Goal: Information Seeking & Learning: Understand process/instructions

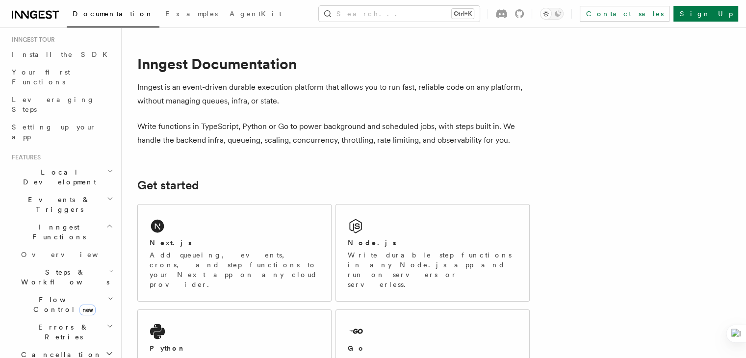
scroll to position [95, 0]
click at [85, 219] on h2 "Inngest Functions" at bounding box center [61, 232] width 107 height 27
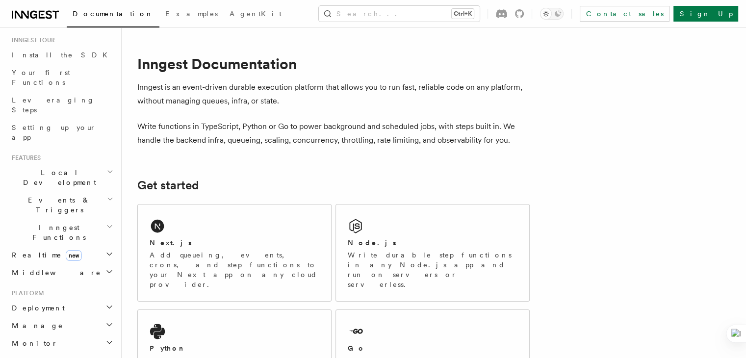
click at [85, 219] on h2 "Inngest Functions" at bounding box center [61, 232] width 107 height 27
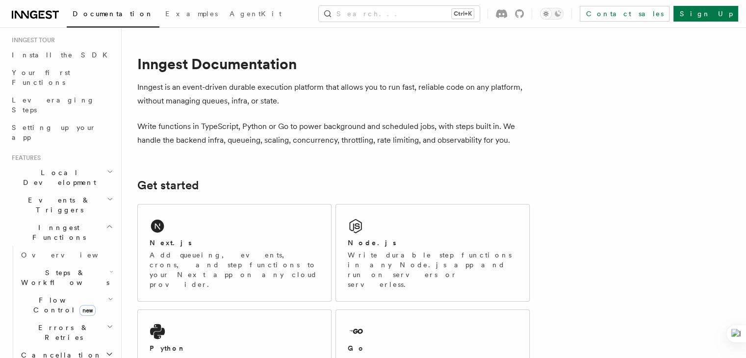
click at [95, 264] on h2 "Steps & Workflows" at bounding box center [66, 277] width 98 height 27
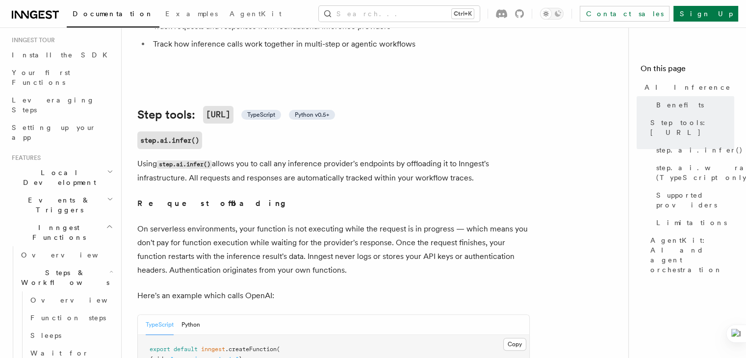
scroll to position [304, 0]
click at [275, 111] on span "TypeScript" at bounding box center [261, 115] width 28 height 8
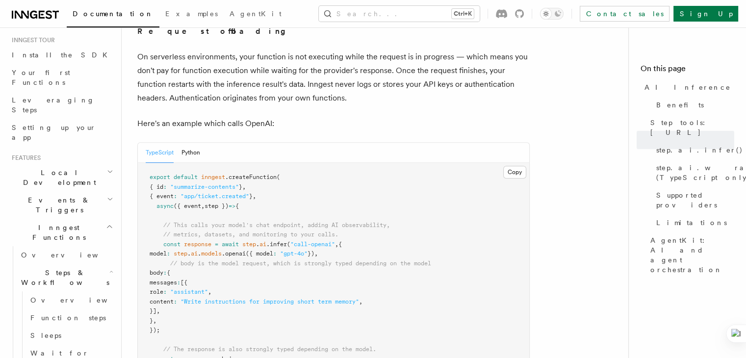
scroll to position [477, 0]
click at [195, 142] on button "Python" at bounding box center [190, 152] width 19 height 20
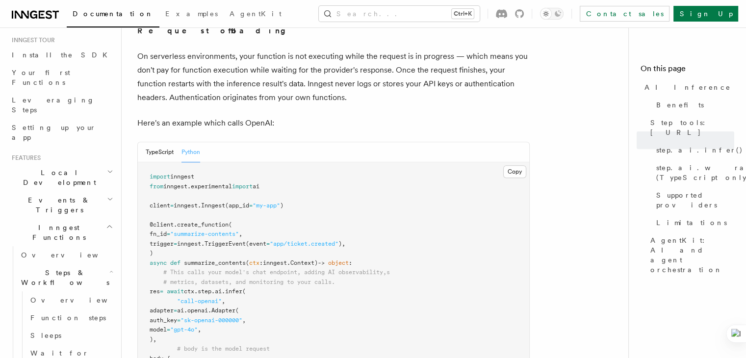
click at [176, 142] on div "TypeScript Python" at bounding box center [173, 152] width 54 height 20
click at [173, 142] on button "TypeScript" at bounding box center [160, 152] width 28 height 20
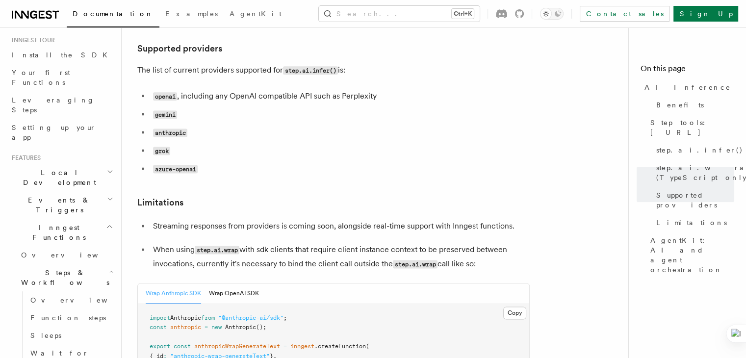
scroll to position [1296, 0]
click at [166, 93] on code "openai" at bounding box center [165, 97] width 24 height 8
click at [177, 111] on code "gemini" at bounding box center [165, 115] width 24 height 8
click at [244, 90] on li "openai , including any OpenAI compatible API such as Perplexity" at bounding box center [340, 97] width 380 height 14
click at [172, 93] on code "openai" at bounding box center [165, 97] width 24 height 8
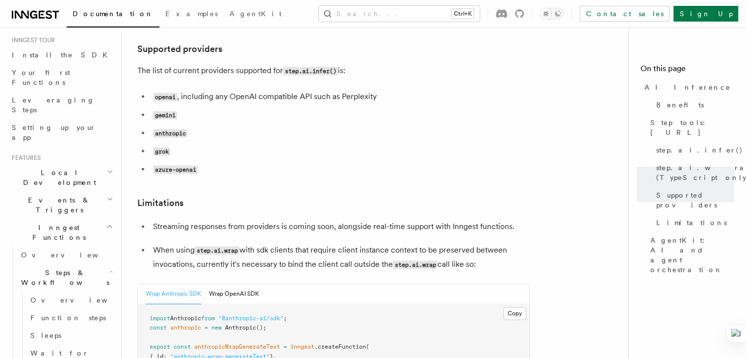
click at [172, 93] on code "openai" at bounding box center [165, 97] width 24 height 8
click at [244, 90] on ul "openai , including any OpenAI compatible API such as Perplexity gemini anthropi…" at bounding box center [333, 133] width 392 height 87
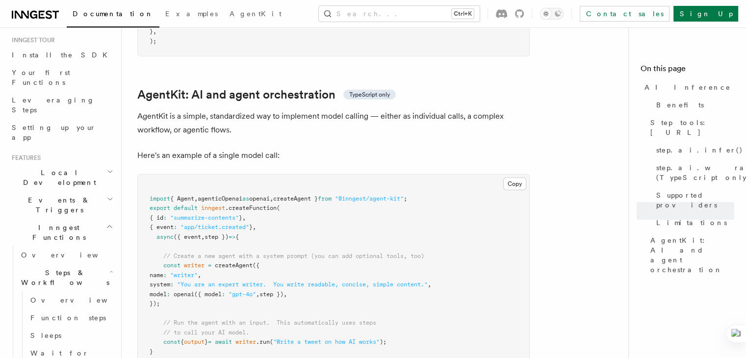
scroll to position [2855, 0]
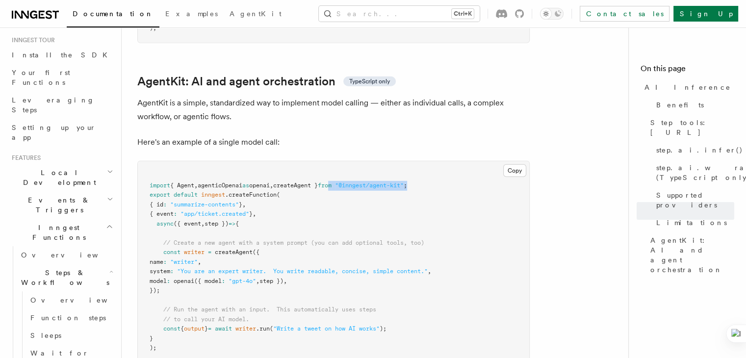
drag, startPoint x: 444, startPoint y: 144, endPoint x: 355, endPoint y: 141, distance: 89.3
click at [355, 161] on pre "import { Agent , agenticOpenai as openai , createAgent } from "@inngest/agent-k…" at bounding box center [333, 266] width 391 height 211
click at [417, 164] on pre "import { Agent , agenticOpenai as openai , createAgent } from "@inngest/agent-k…" at bounding box center [333, 266] width 391 height 211
drag, startPoint x: 442, startPoint y: 140, endPoint x: 143, endPoint y: 135, distance: 299.2
click at [143, 161] on pre "import { Agent , agenticOpenai as openai , createAgent } from "@inngest/agent-k…" at bounding box center [333, 266] width 391 height 211
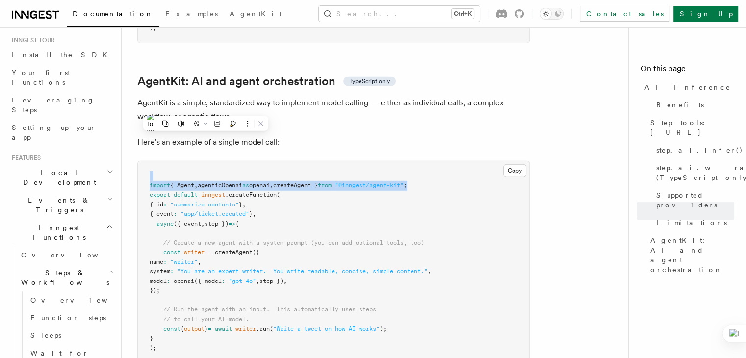
copy code "import { Agent , agenticOpenai as openai , createAgent } from "@inngest/agent-k…"
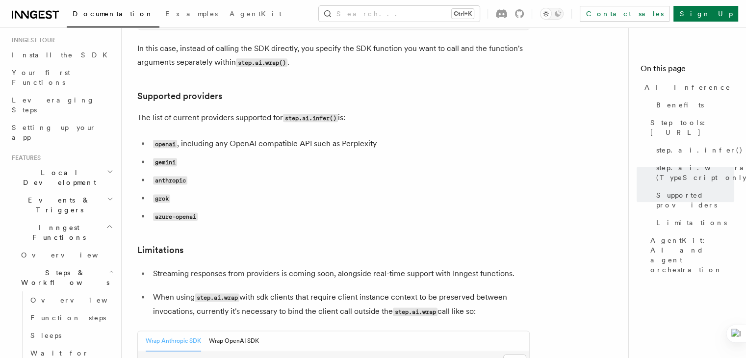
scroll to position [1249, 0]
click at [165, 158] on code "gemini" at bounding box center [165, 162] width 24 height 8
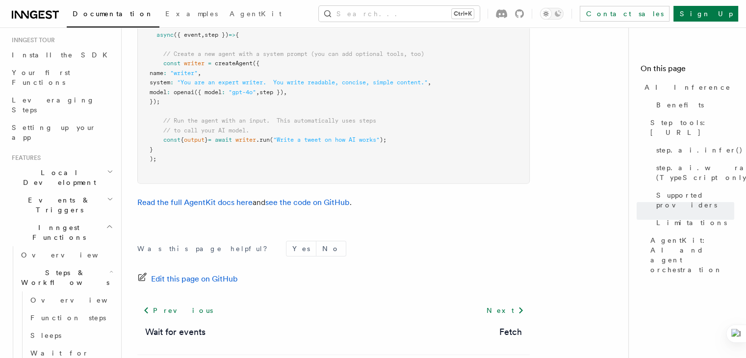
scroll to position [3048, 0]
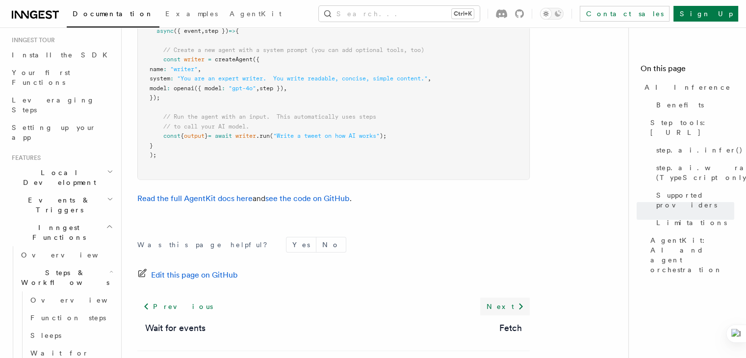
click at [516, 301] on icon at bounding box center [521, 307] width 12 height 12
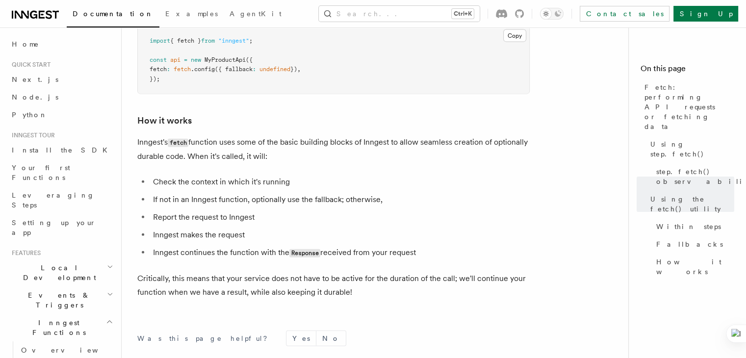
scroll to position [2393, 0]
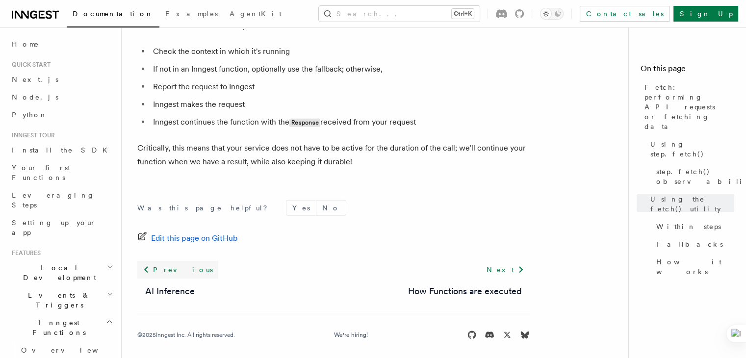
click at [154, 261] on link "Previous" at bounding box center [177, 270] width 81 height 18
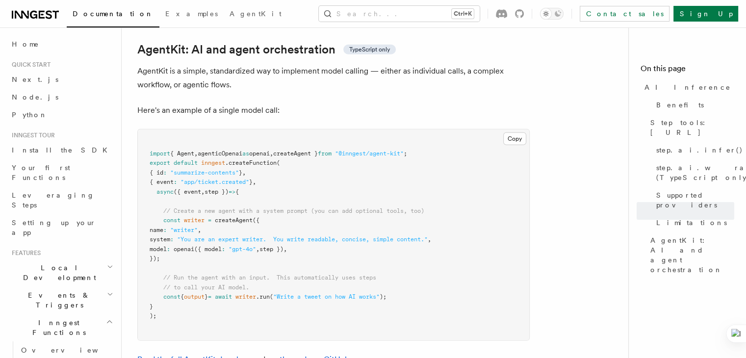
scroll to position [2888, 0]
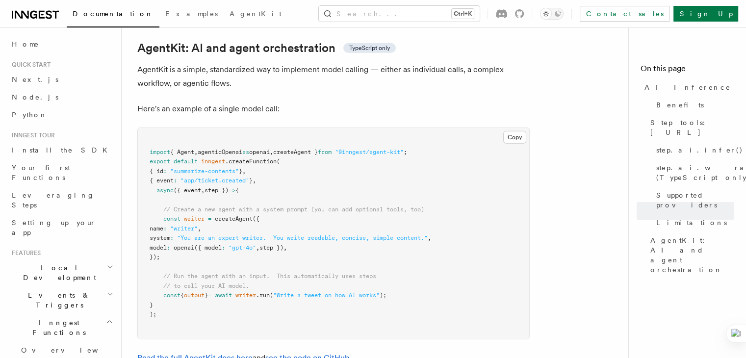
drag, startPoint x: 157, startPoint y: 177, endPoint x: 197, endPoint y: 210, distance: 51.9
click at [197, 210] on pre "import { Agent , agenticOpenai as openai , createAgent } from "@inngest/agent-k…" at bounding box center [333, 233] width 391 height 211
copy code "const writer = createAgent ({ name : "writer" , system : "You are an expert wri…"
click at [333, 292] on span ""Write a tweet on how AI works"" at bounding box center [326, 295] width 106 height 7
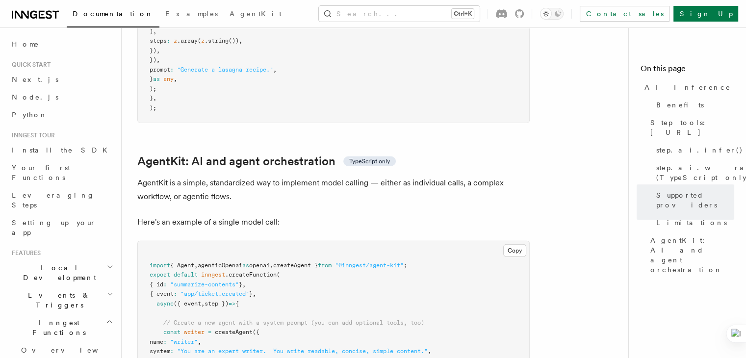
scroll to position [2775, 0]
